Goal: Learn about a topic

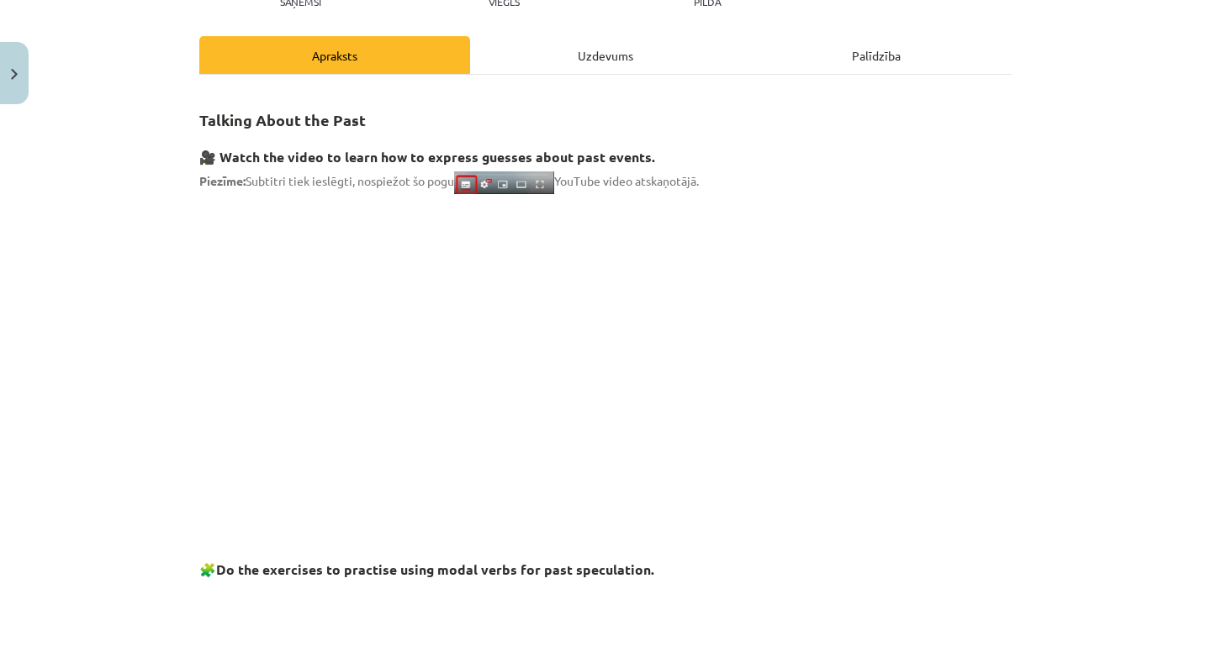
scroll to position [283, 0]
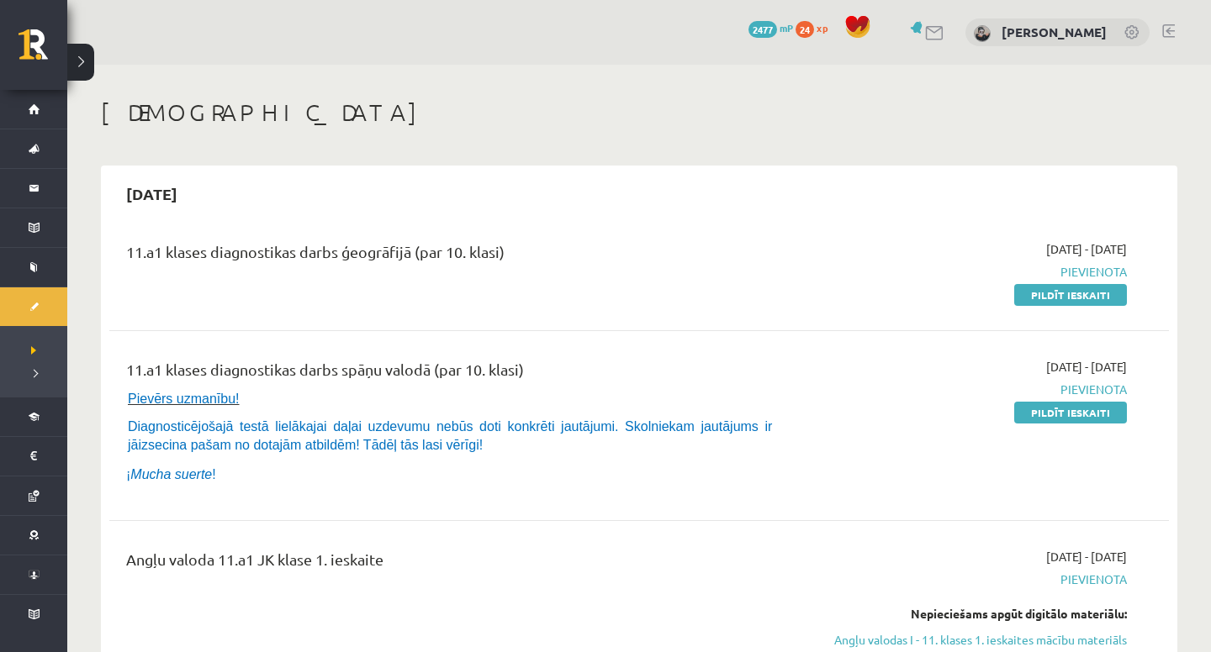
scroll to position [306, 0]
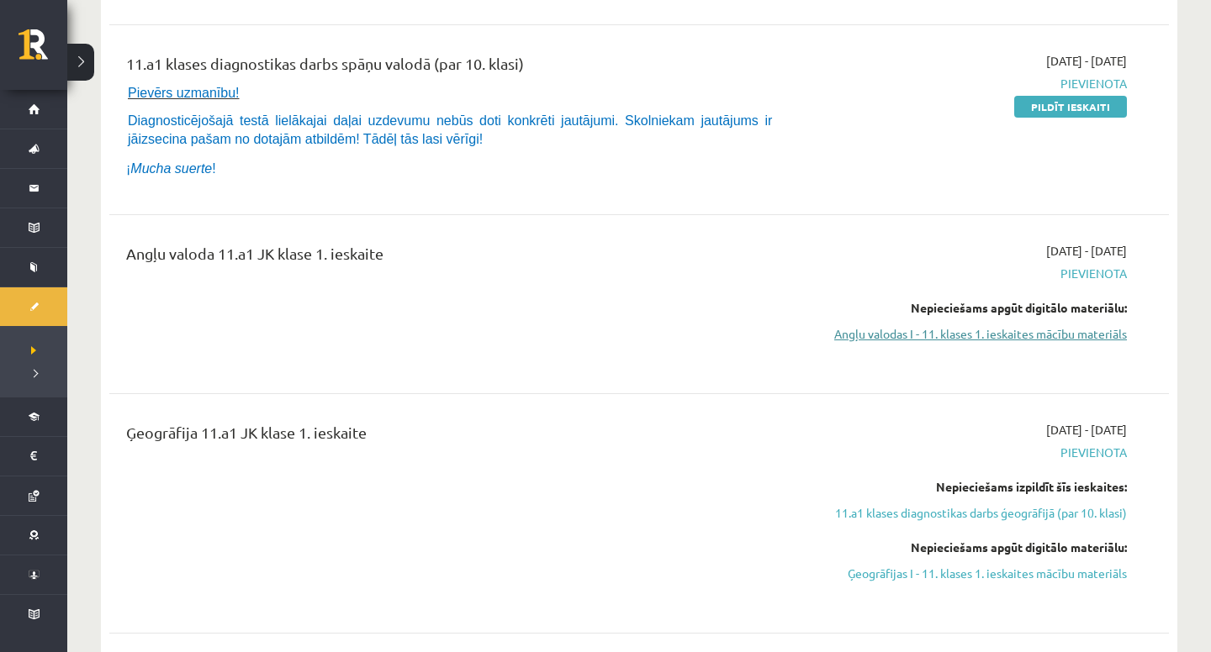
click at [897, 326] on link "Angļu valodas I - 11. klases 1. ieskaites mācību materiāls" at bounding box center [968, 334] width 317 height 18
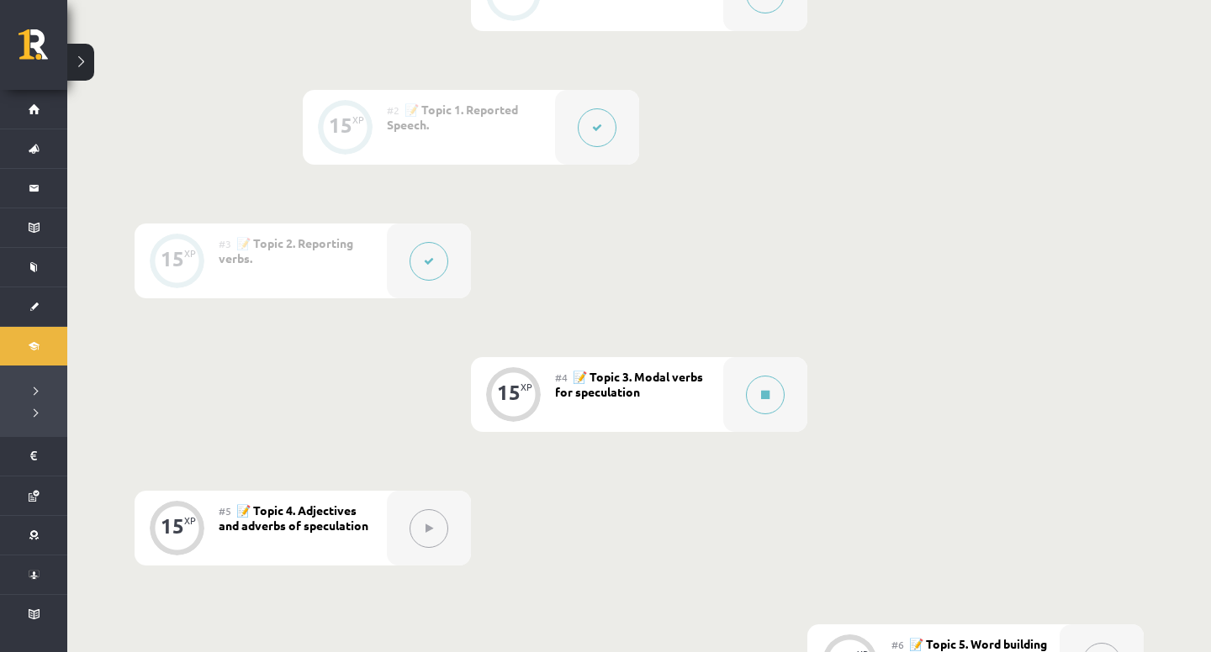
scroll to position [531, 0]
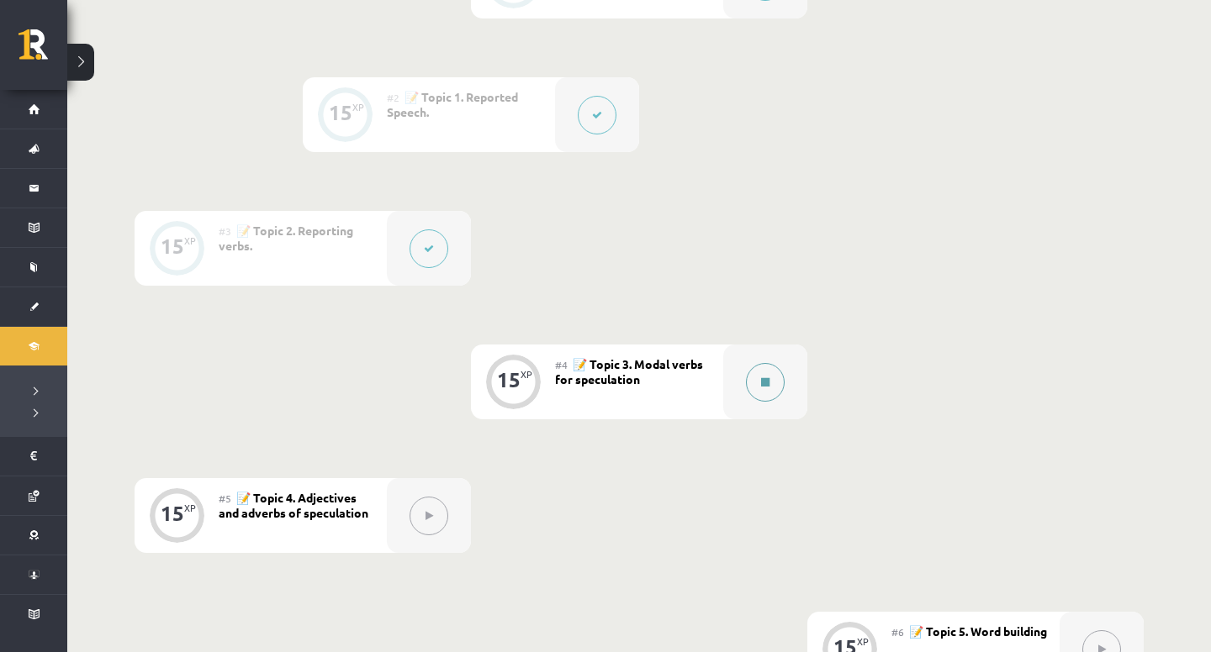
click at [774, 383] on button at bounding box center [765, 382] width 39 height 39
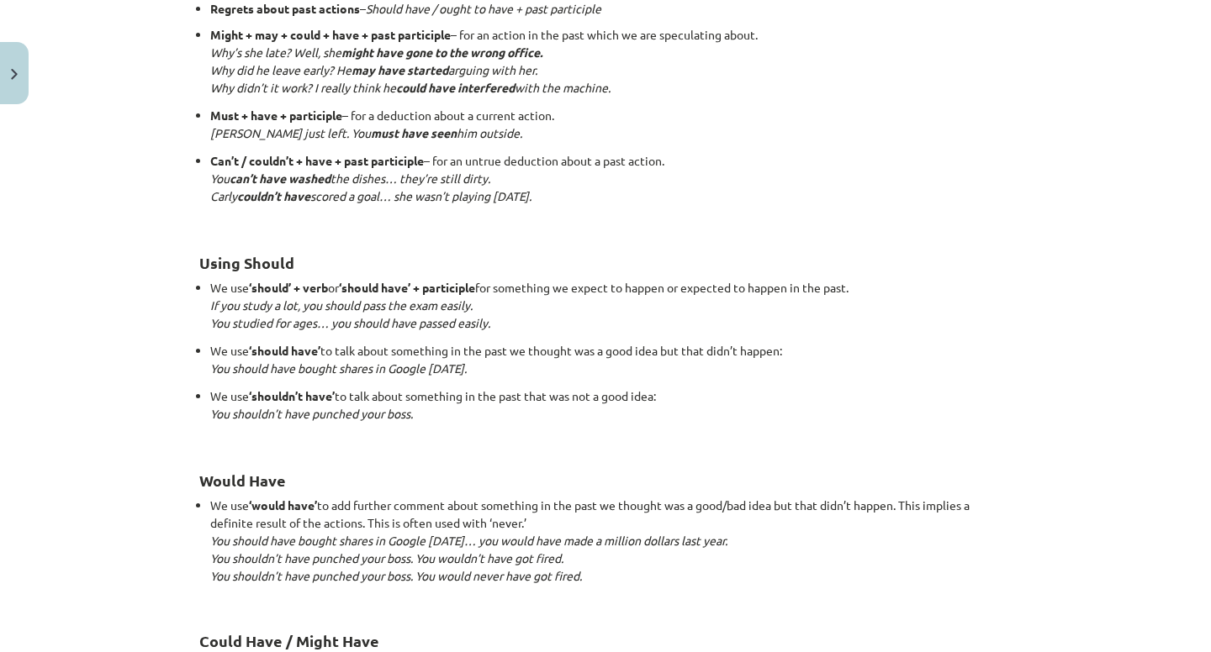
scroll to position [1607, 0]
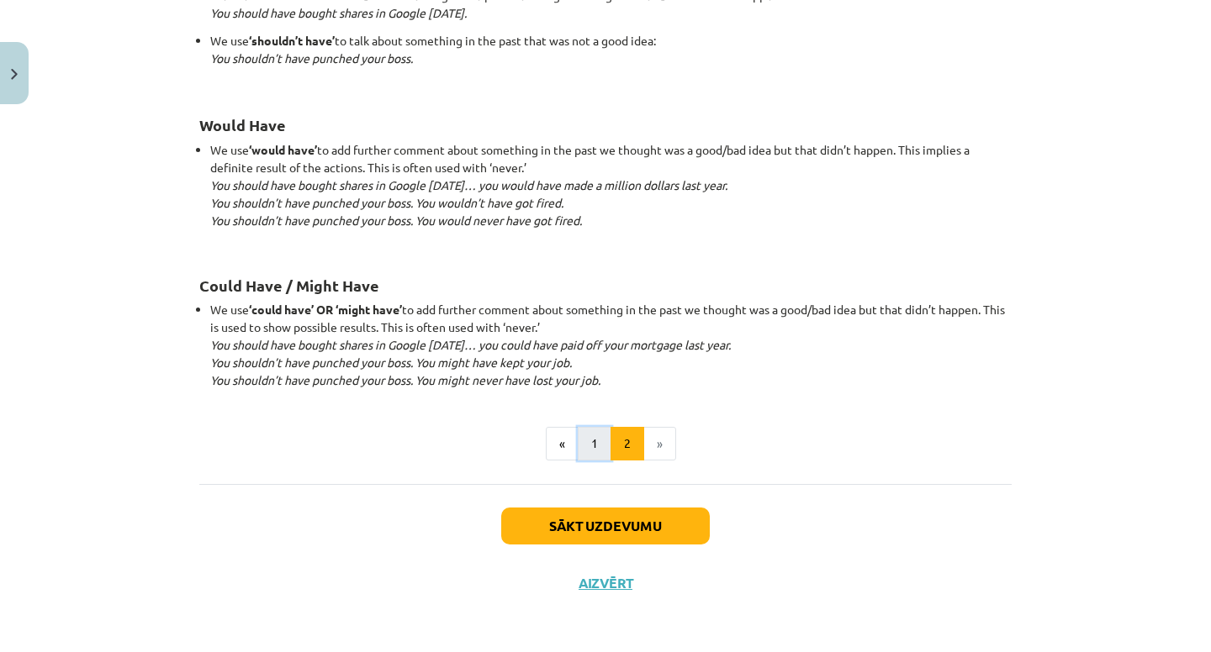
click at [588, 431] on button "1" at bounding box center [595, 444] width 34 height 34
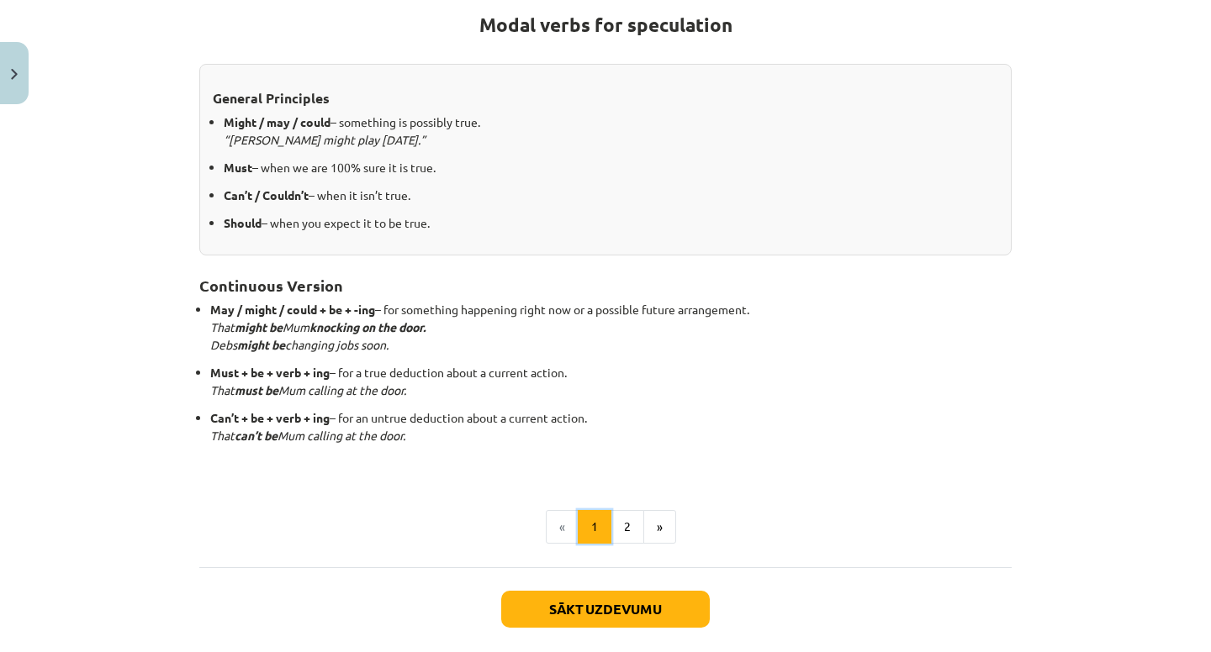
scroll to position [301, 0]
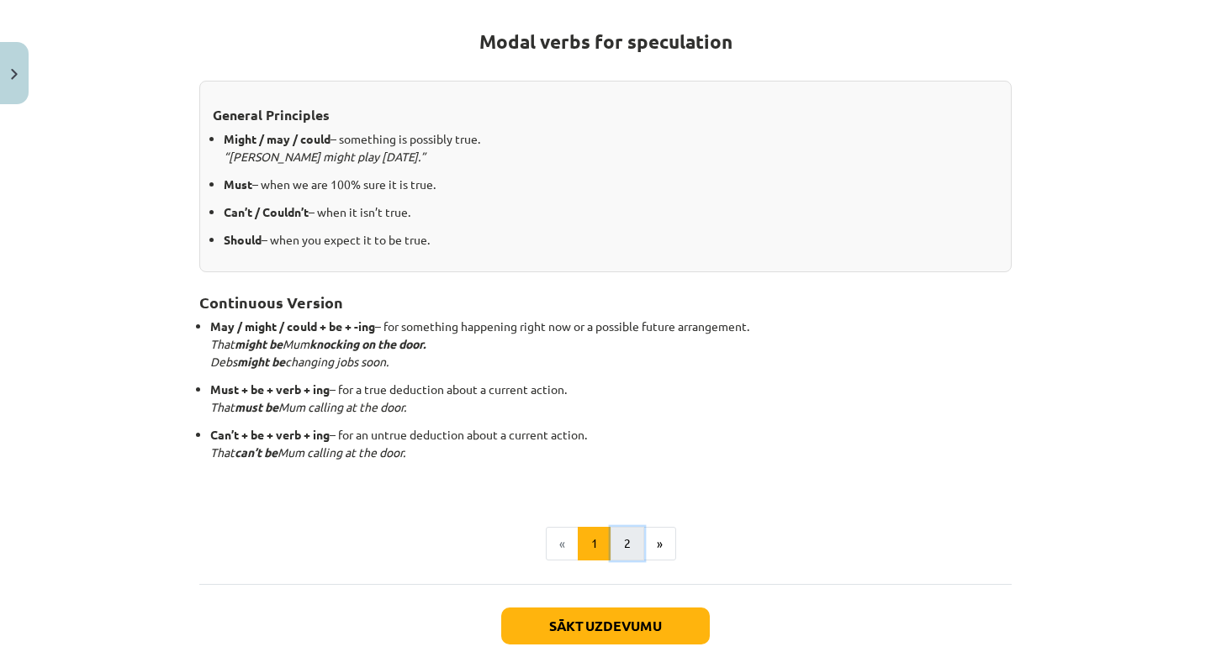
click at [624, 532] on button "2" at bounding box center [627, 544] width 34 height 34
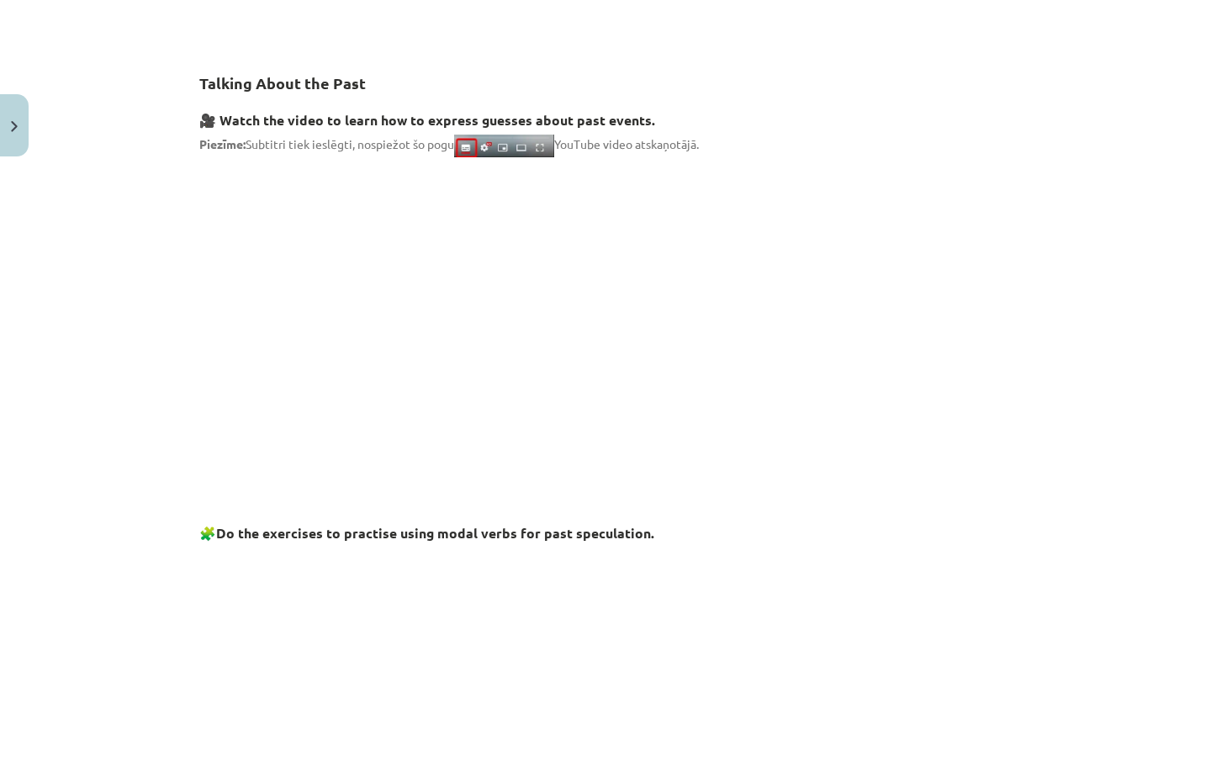
scroll to position [310, 0]
